Goal: Transaction & Acquisition: Purchase product/service

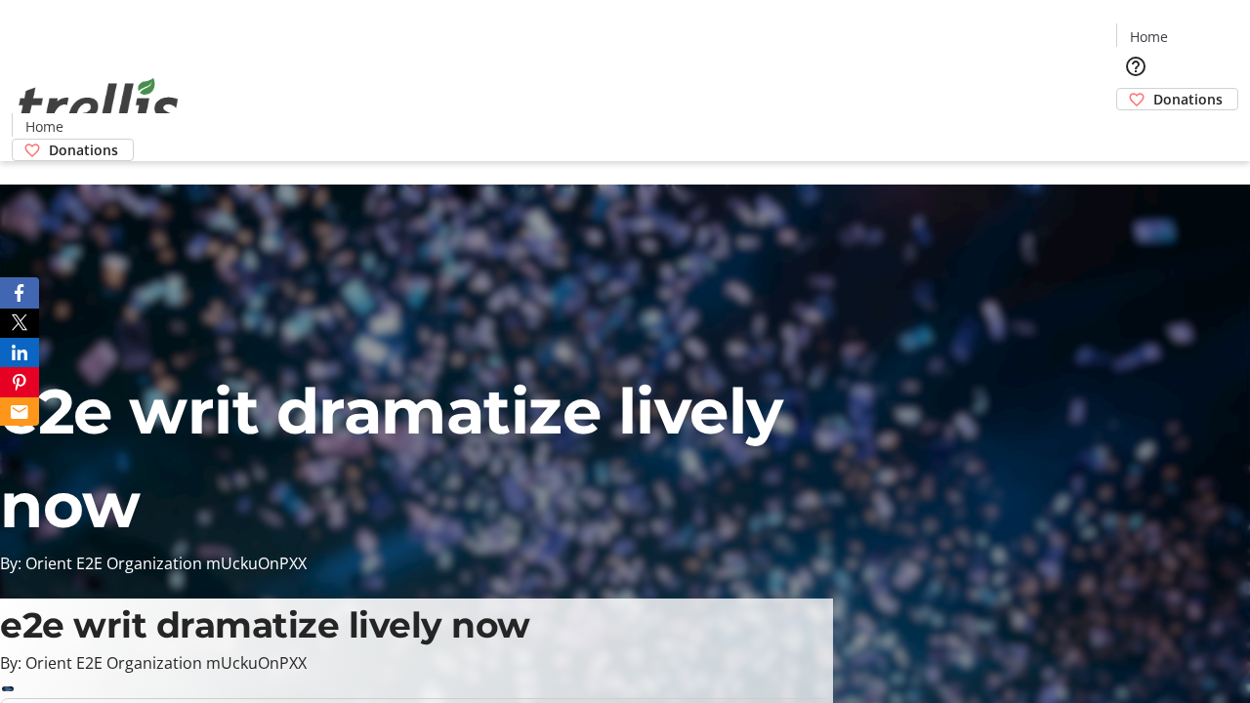
click at [1154, 89] on span "Donations" at bounding box center [1188, 99] width 69 height 21
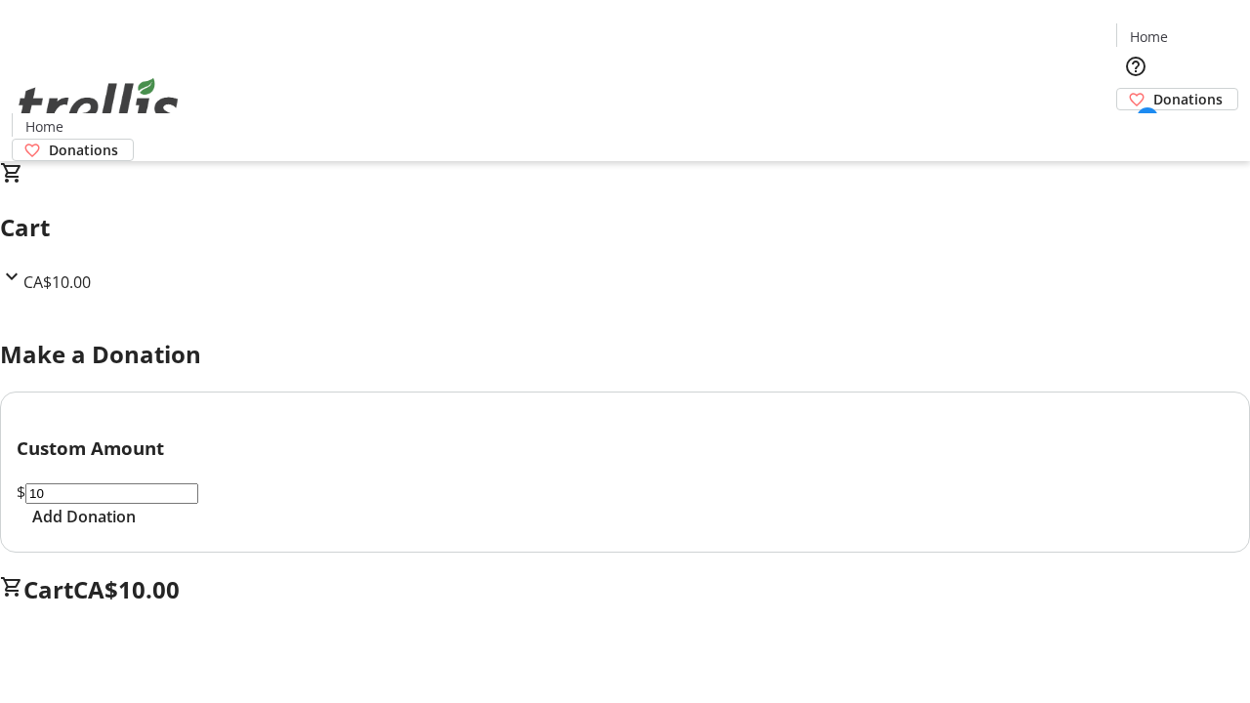
select select "CA"
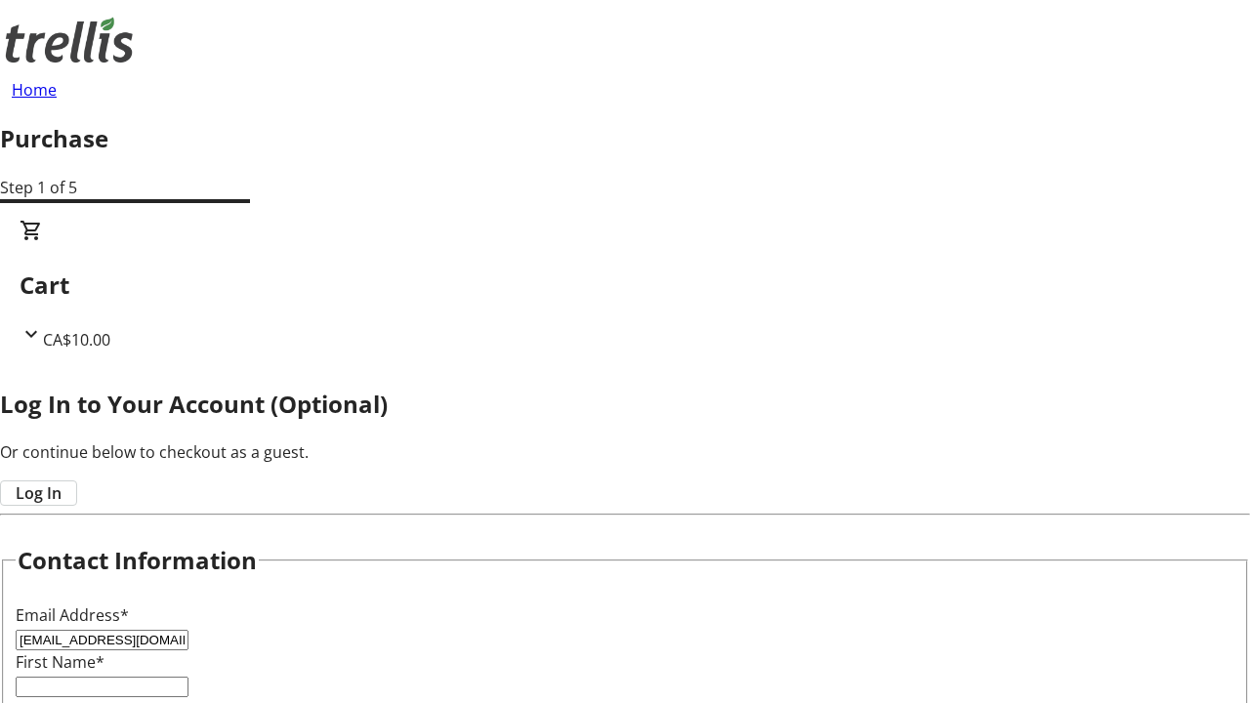
type input "[EMAIL_ADDRESS][DOMAIN_NAME]"
type input "Laisha"
type input "[PERSON_NAME]"
type input "[STREET_ADDRESS][PERSON_NAME]"
type input "Kelowna"
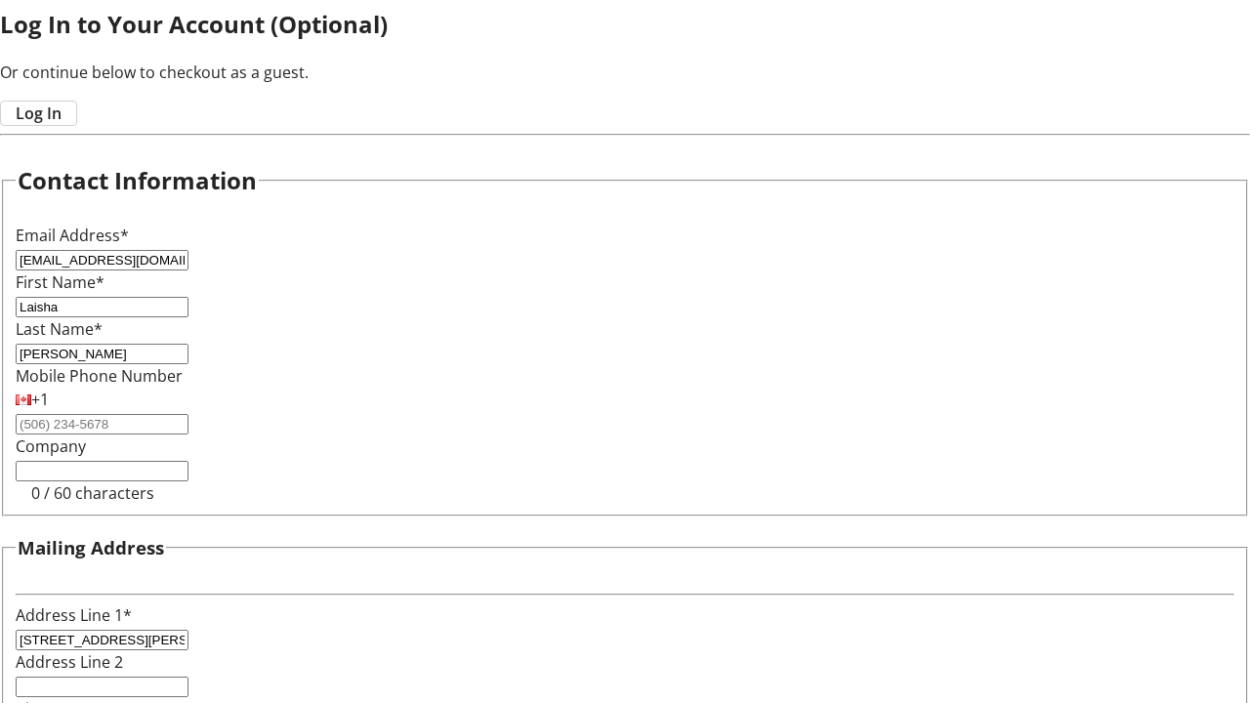
select select "BC"
type input "Kelowna"
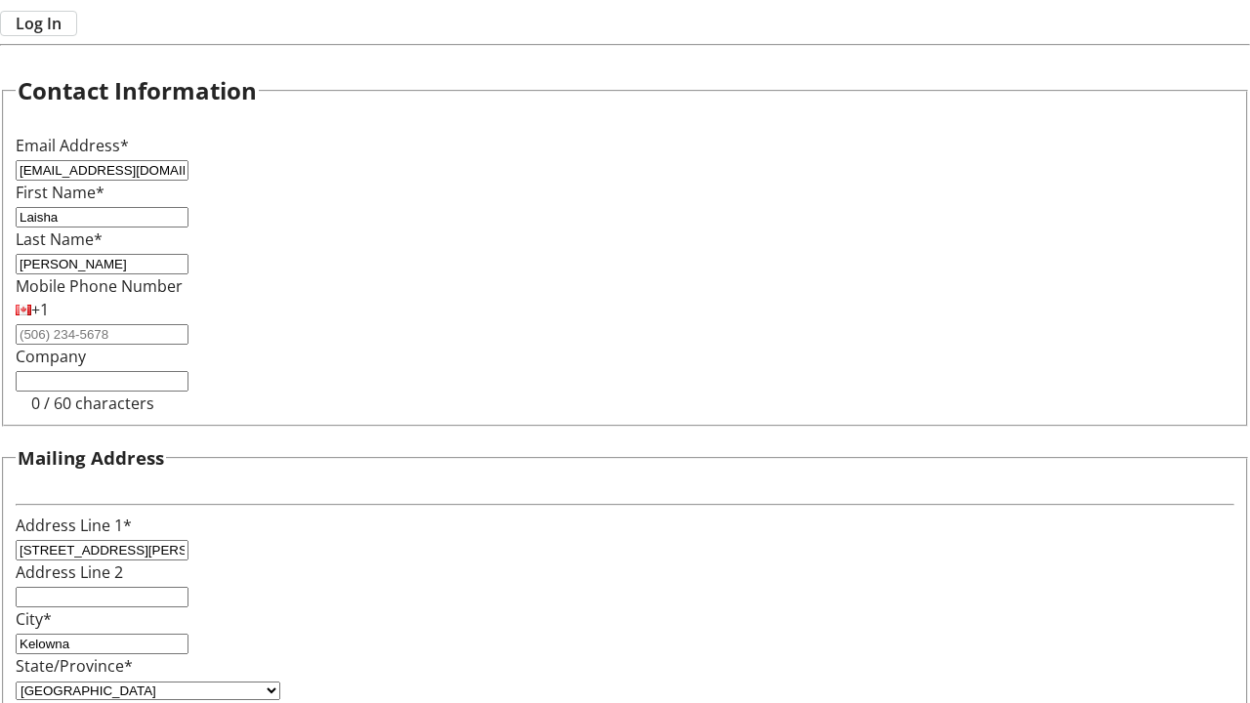
type input "V1Y 0C2"
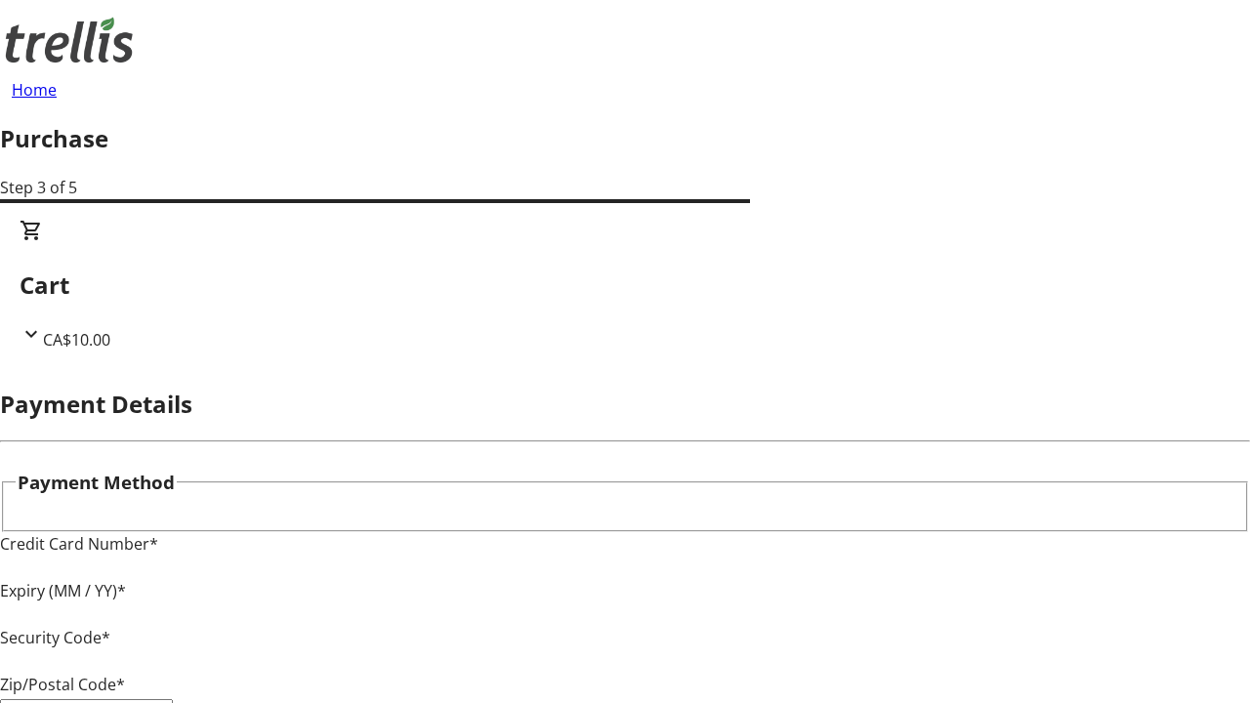
type input "V1Y 0C2"
